Goal: Task Accomplishment & Management: Manage account settings

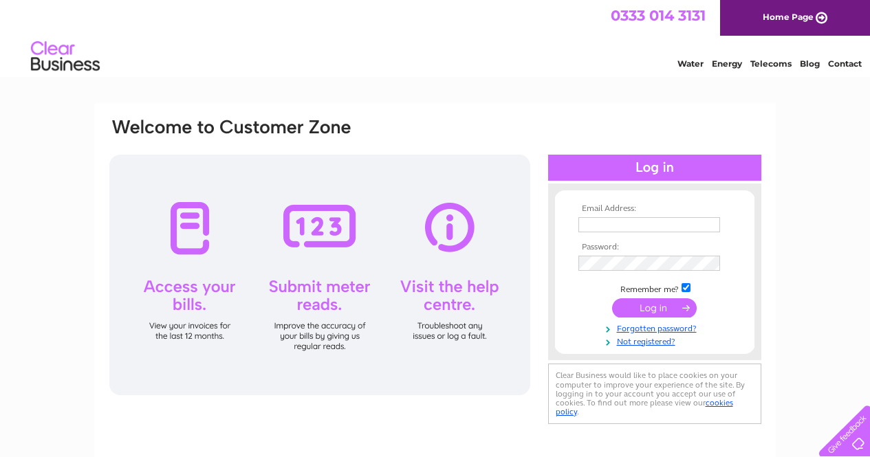
type input "darren.morrison77@yahoo.com"
click at [428, 313] on input "submit" at bounding box center [654, 307] width 85 height 19
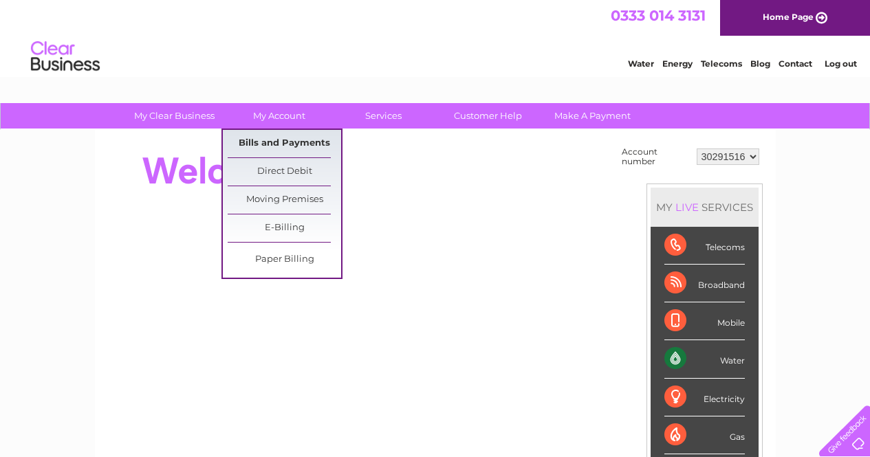
click at [285, 137] on link "Bills and Payments" at bounding box center [284, 144] width 113 height 28
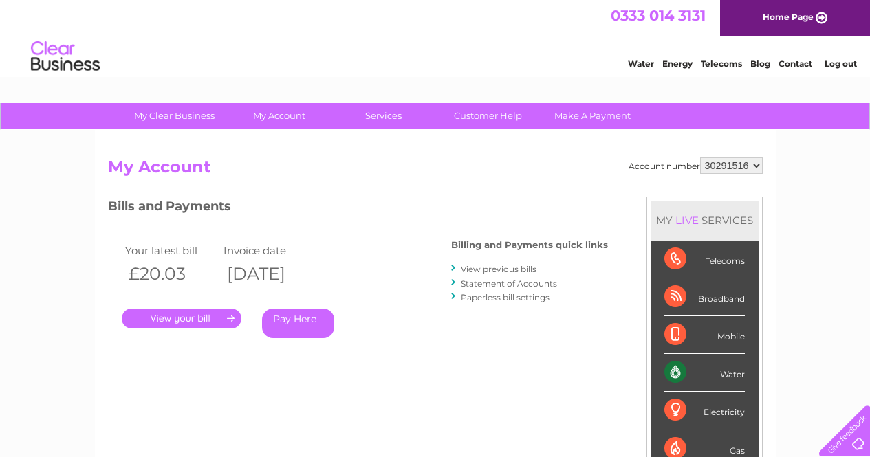
click at [228, 317] on link "." at bounding box center [182, 319] width 120 height 20
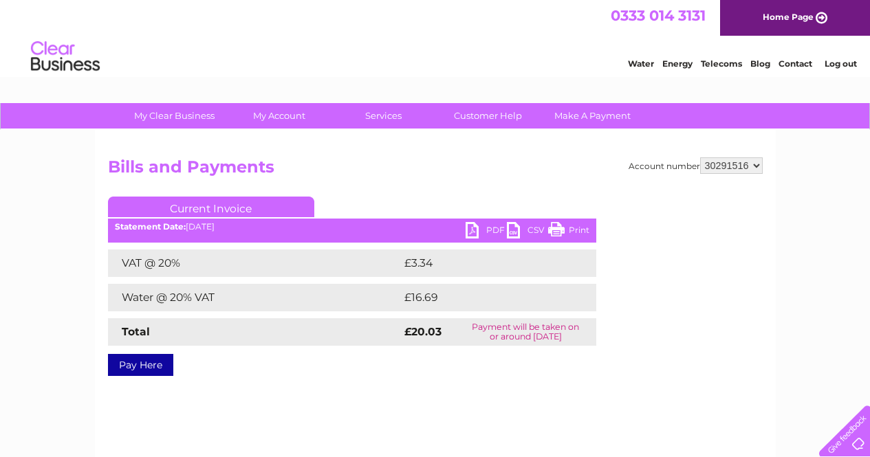
click at [487, 232] on link "PDF" at bounding box center [486, 232] width 41 height 20
